Goal: Find specific page/section: Find specific page/section

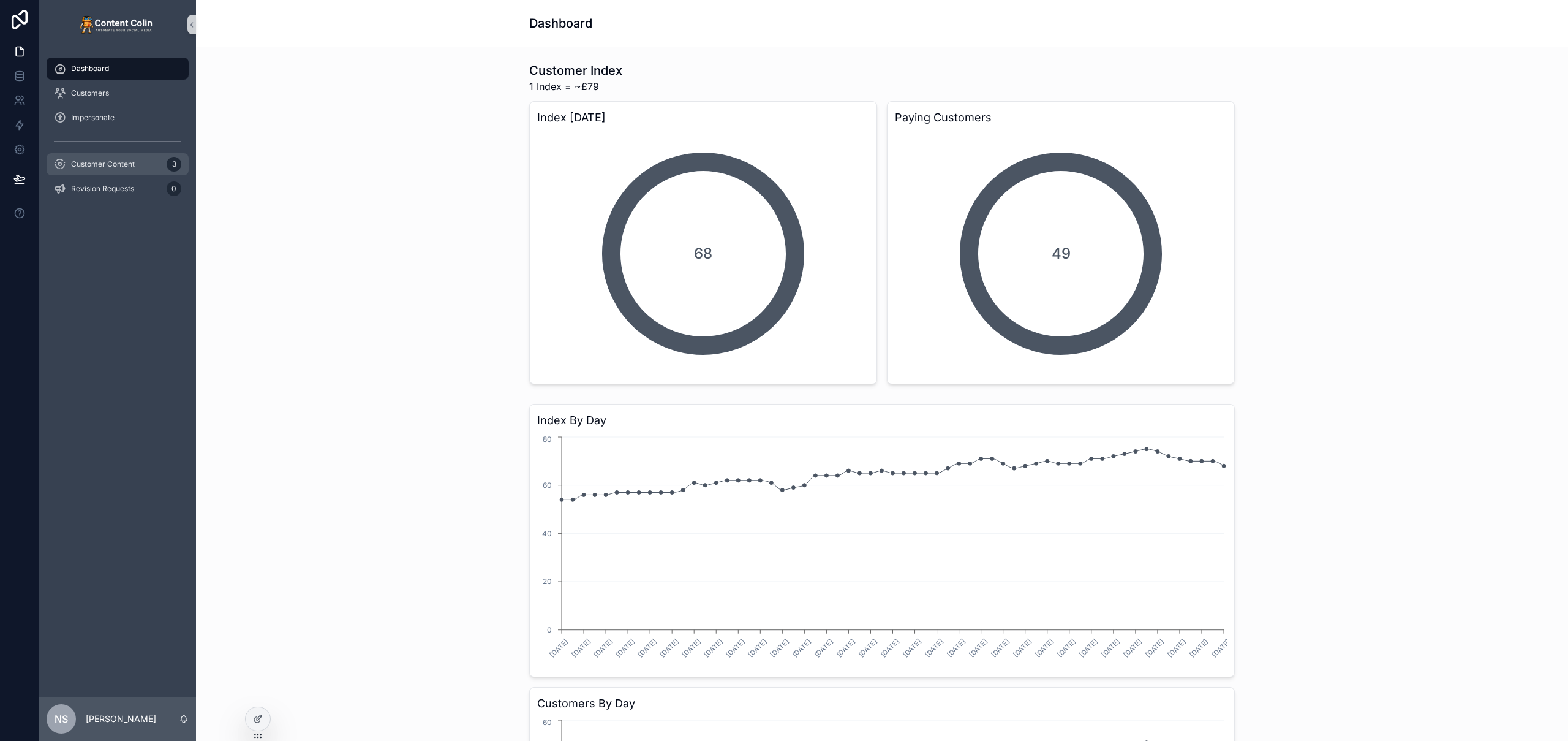
click at [95, 168] on span "Customer Content" at bounding box center [103, 164] width 64 height 10
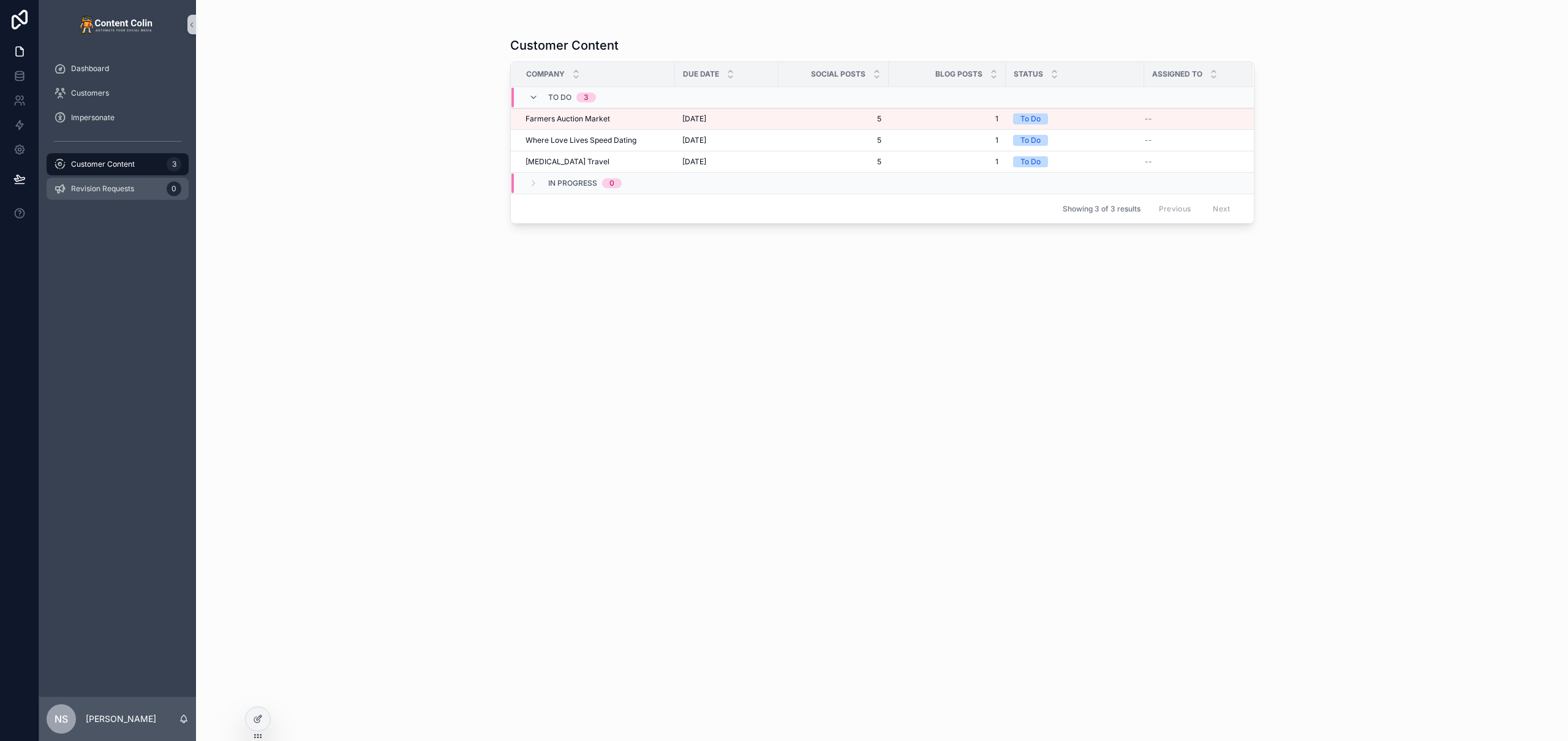
click at [104, 185] on span "Revision Requests" at bounding box center [103, 189] width 63 height 10
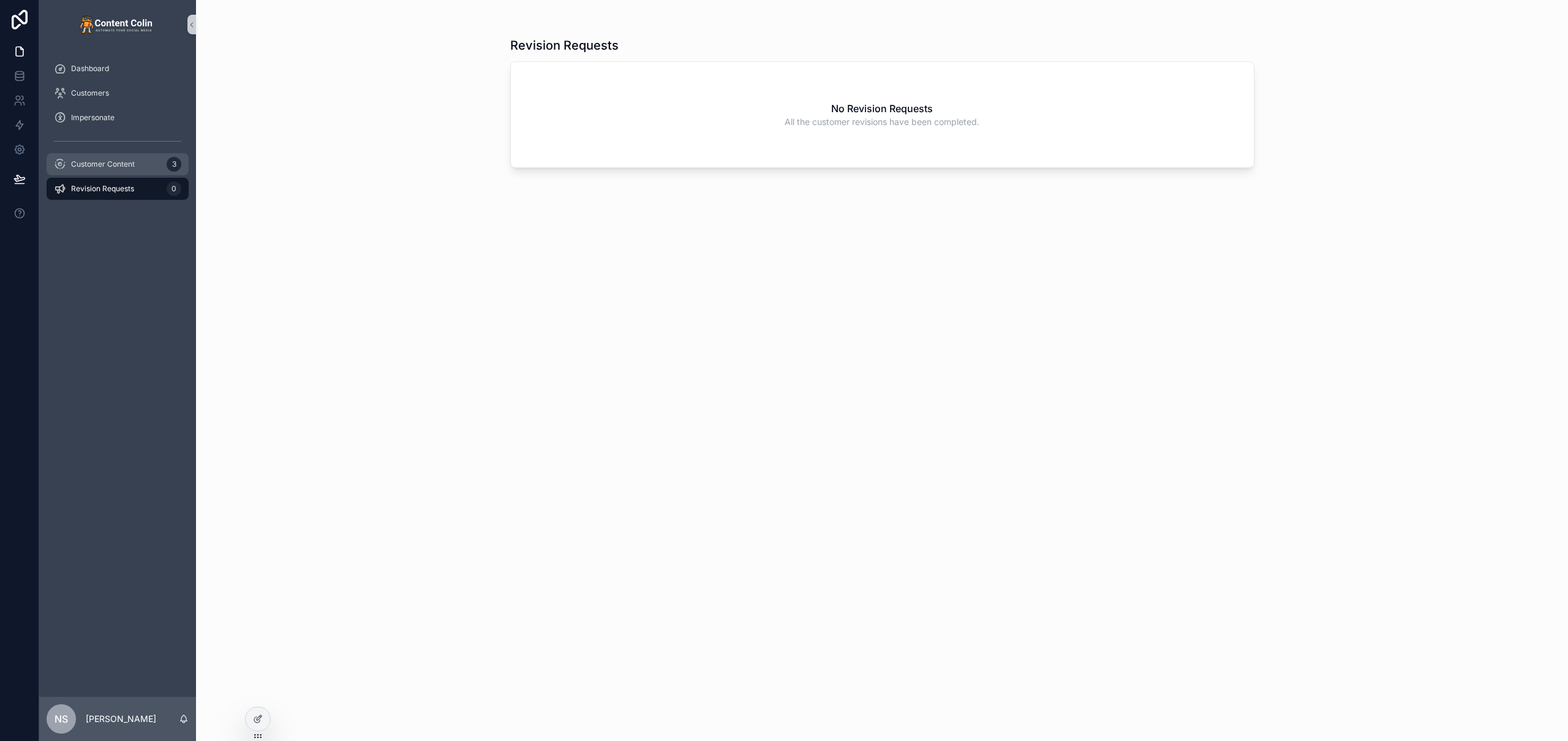
click at [108, 172] on div "Customer Content 3" at bounding box center [118, 164] width 127 height 20
